Goal: Task Accomplishment & Management: Complete application form

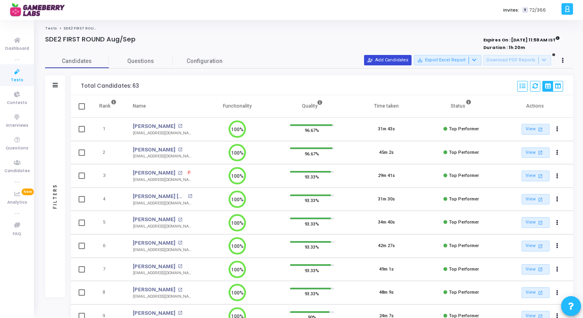
click at [388, 60] on button "person_add_alt Add Candidates" at bounding box center [387, 60] width 47 height 10
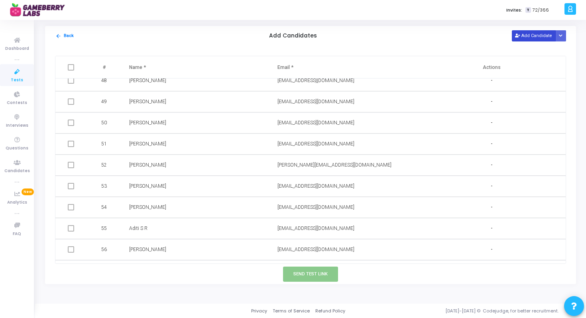
click at [534, 39] on button "Add Candidate" at bounding box center [534, 35] width 44 height 11
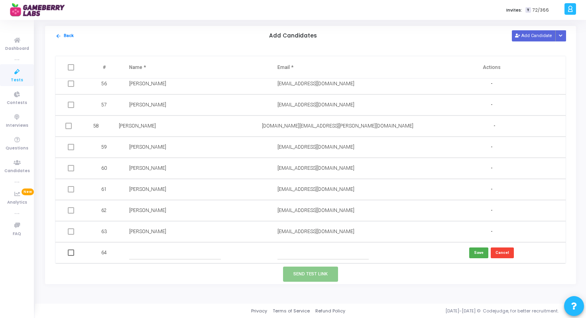
click at [312, 254] on input "text" at bounding box center [322, 252] width 91 height 13
paste input "Reshikesh Dhanrale reshikeshdhanrale1905@gmail.com"
drag, startPoint x: 292, startPoint y: 253, endPoint x: 252, endPoint y: 253, distance: 39.5
click at [252, 253] on tr "64 Reshikesh Dhanrale reshikeshdhanrale1905@gmail.com Save Cancel" at bounding box center [310, 252] width 510 height 21
type input "reshikeshdhanrale1905@gmail.com"
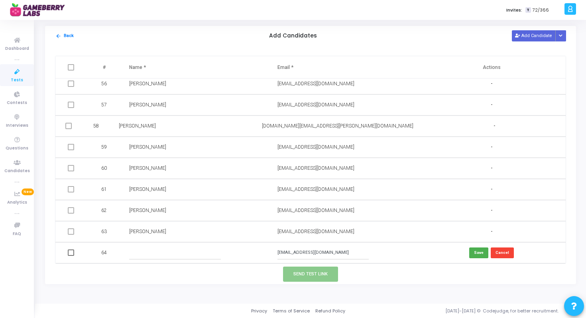
click at [189, 251] on input "text" at bounding box center [174, 252] width 91 height 13
paste input "Reshikesh Dhanrale"
type input "Reshikesh Dhanrale"
click at [476, 254] on button "Save" at bounding box center [478, 252] width 19 height 11
click at [67, 253] on td at bounding box center [71, 252] width 33 height 21
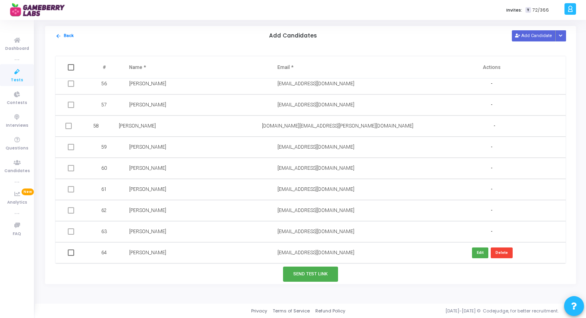
click at [73, 255] on span at bounding box center [71, 252] width 6 height 6
click at [71, 256] on input "checkbox" at bounding box center [71, 256] width 0 height 0
checkbox input "true"
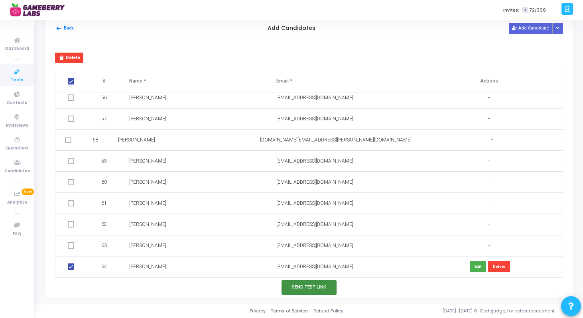
click at [324, 287] on button "Send Test Link" at bounding box center [308, 287] width 55 height 15
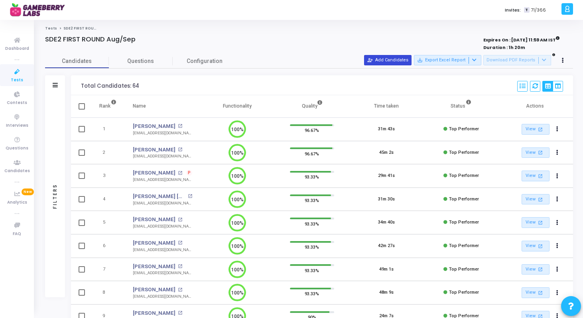
click at [407, 62] on button "person_add_alt Add Candidates" at bounding box center [387, 60] width 47 height 10
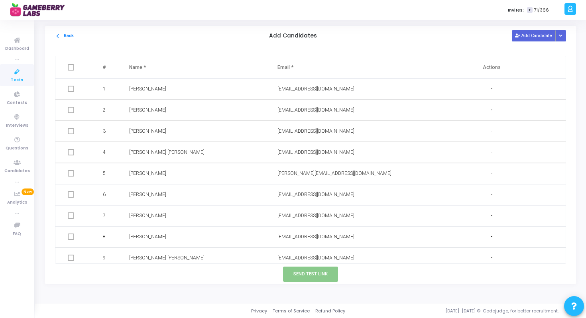
click at [75, 87] on td at bounding box center [71, 89] width 33 height 21
click at [72, 89] on span at bounding box center [71, 89] width 6 height 6
click at [72, 88] on span at bounding box center [71, 89] width 6 height 6
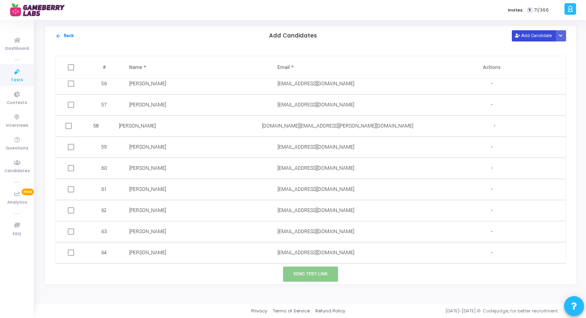
click at [534, 34] on button "Add Candidate" at bounding box center [534, 35] width 44 height 11
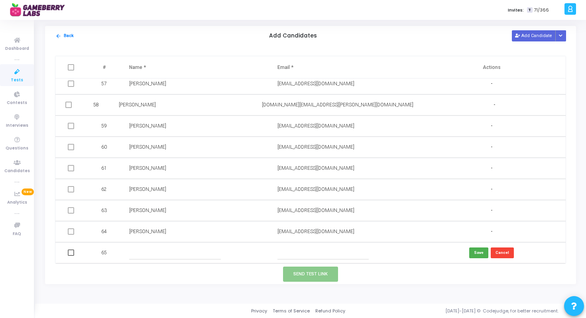
click at [313, 259] on td at bounding box center [343, 252] width 148 height 21
click at [311, 258] on input "text" at bounding box center [322, 252] width 91 height 13
paste input "Lokesh Patel l"
type input "Lokesh"
click at [140, 252] on input "text" at bounding box center [174, 252] width 91 height 13
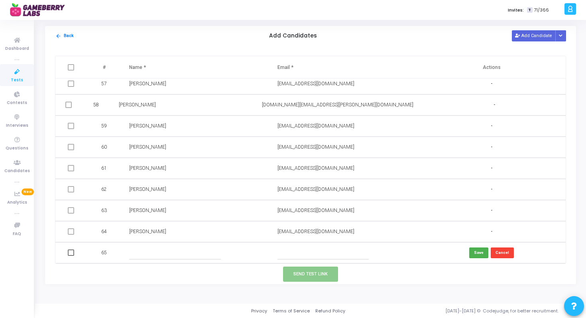
paste input "[PERSON_NAME]"
type input "Lokesh Patel"
click at [477, 250] on button "Save" at bounding box center [478, 252] width 19 height 11
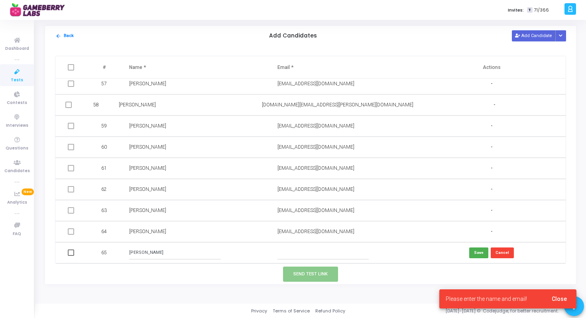
click at [332, 256] on input "text" at bounding box center [322, 252] width 91 height 13
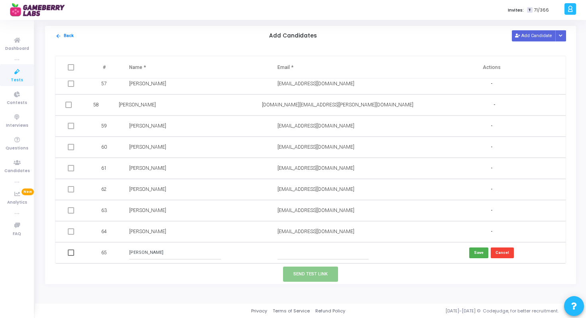
paste input "lokeshpatel082@gmail.com"
type input "lokeshpatel082@gmail.com"
click at [478, 256] on button "Save" at bounding box center [478, 252] width 19 height 11
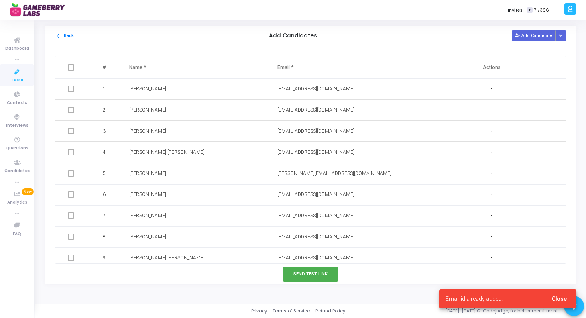
click at [21, 82] on span "Tests" at bounding box center [17, 80] width 12 height 7
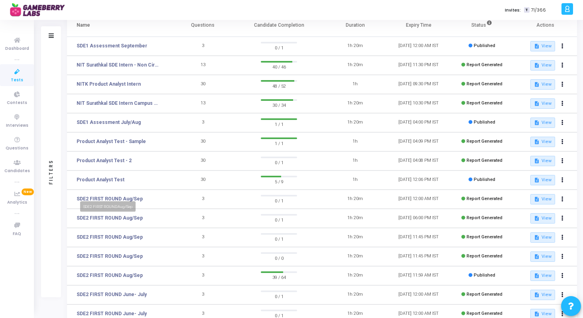
scroll to position [106, 0]
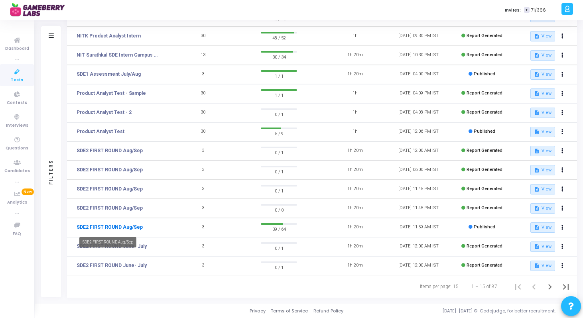
click at [134, 228] on link "SDE2 FIRST ROUND Aug/Sep" at bounding box center [110, 227] width 66 height 7
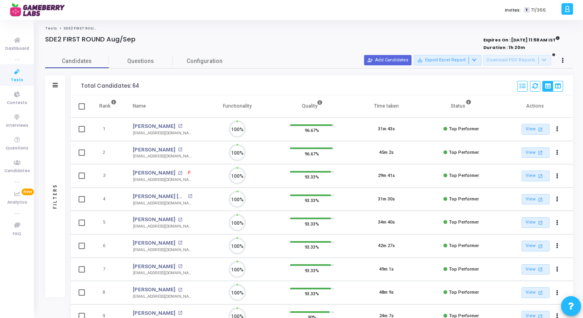
scroll to position [17, 20]
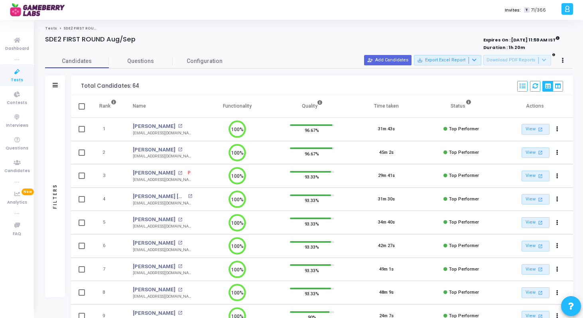
click at [237, 244] on circle at bounding box center [237, 246] width 10 height 10
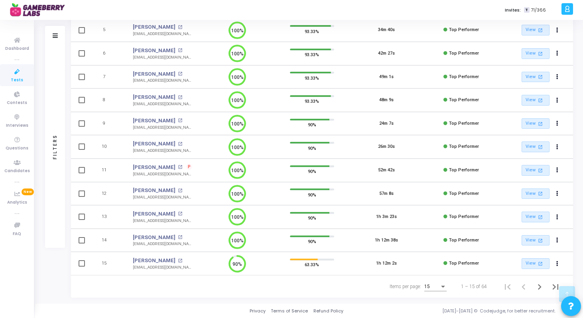
click at [440, 283] on div "15" at bounding box center [435, 284] width 22 height 13
click at [435, 278] on span "50" at bounding box center [435, 282] width 22 height 14
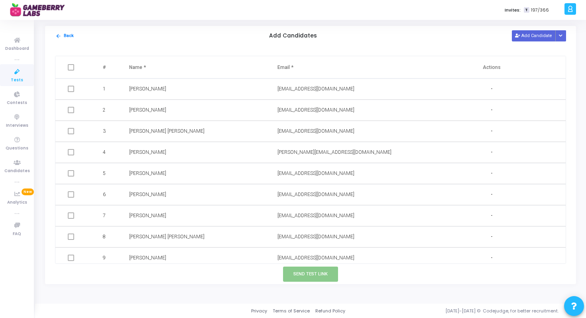
scroll to position [1061, 0]
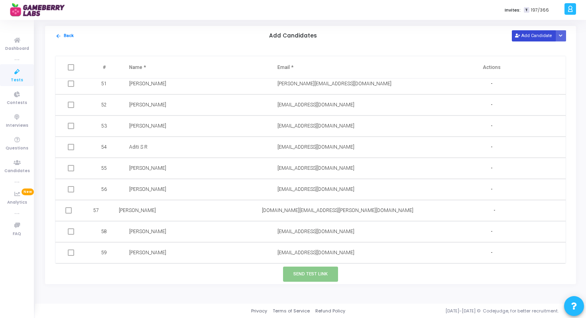
click at [529, 37] on button "Add Candidate" at bounding box center [534, 35] width 44 height 11
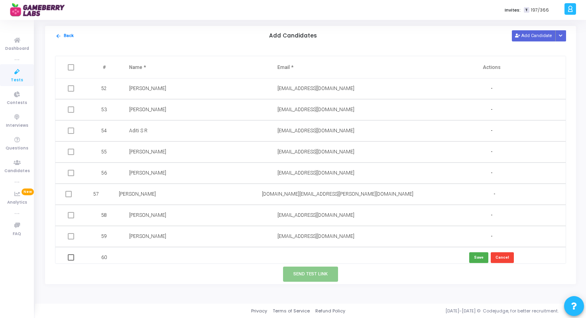
scroll to position [1082, 0]
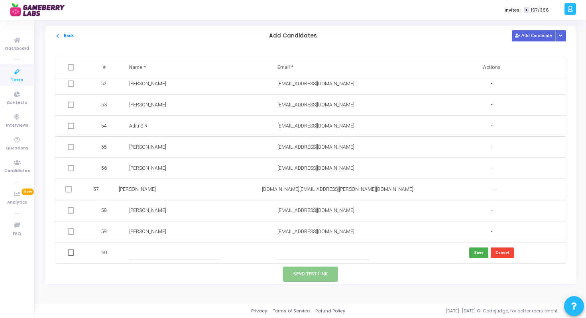
click at [293, 255] on input "text" at bounding box center [322, 252] width 91 height 13
paste input "[PERSON_NAME] [EMAIL_ADDRESS][DOMAIN_NAME]"
drag, startPoint x: 304, startPoint y: 253, endPoint x: 270, endPoint y: 253, distance: 33.9
click at [270, 253] on td "[PERSON_NAME] [EMAIL_ADDRESS][DOMAIN_NAME]" at bounding box center [343, 252] width 148 height 21
type input "[EMAIL_ADDRESS][DOMAIN_NAME]"
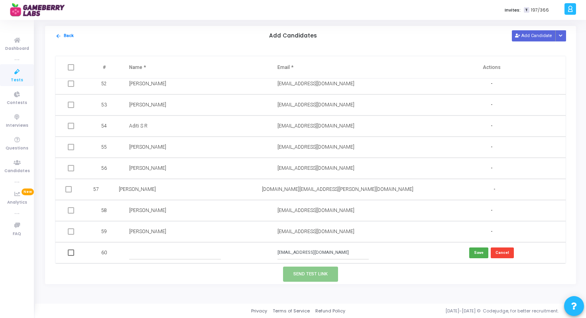
click at [207, 251] on input "text" at bounding box center [174, 252] width 91 height 13
paste input "[PERSON_NAME]"
type input "[PERSON_NAME]"
click at [478, 251] on button "Save" at bounding box center [478, 252] width 19 height 11
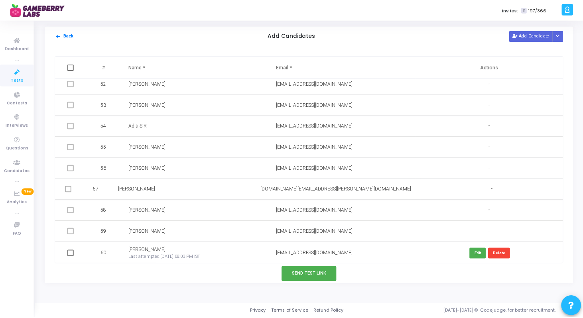
scroll to position [1084, 0]
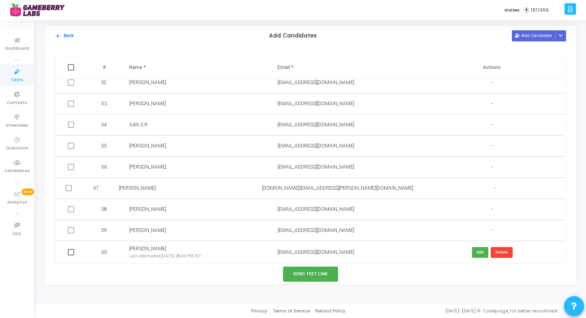
click at [73, 253] on span at bounding box center [71, 252] width 6 height 6
click at [71, 255] on input "checkbox" at bounding box center [71, 255] width 0 height 0
checkbox input "true"
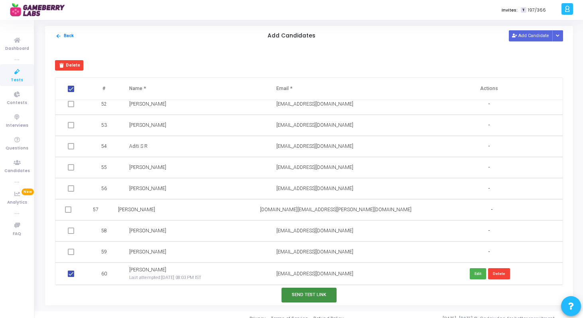
click at [311, 297] on button "Send Test Link" at bounding box center [308, 295] width 55 height 15
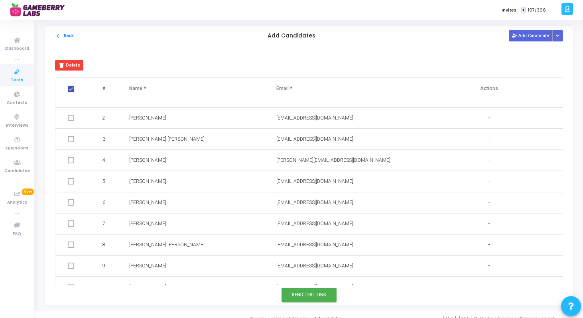
scroll to position [0, 0]
